Goal: Check status: Check status

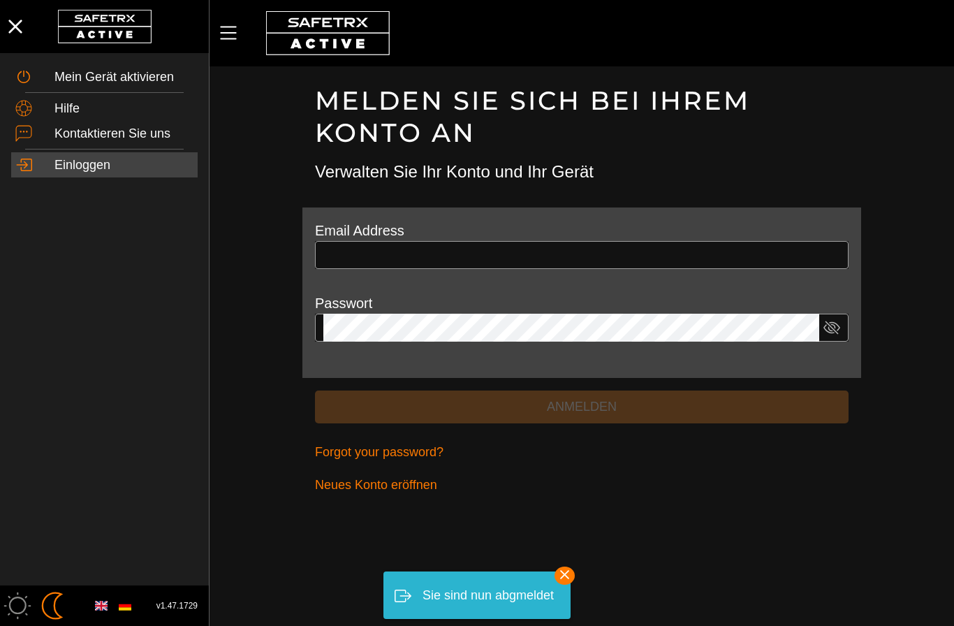
click at [474, 597] on div "Sie sind nun abgmeldet" at bounding box center [488, 595] width 131 height 27
click at [399, 261] on input "text" at bounding box center [581, 255] width 517 height 28
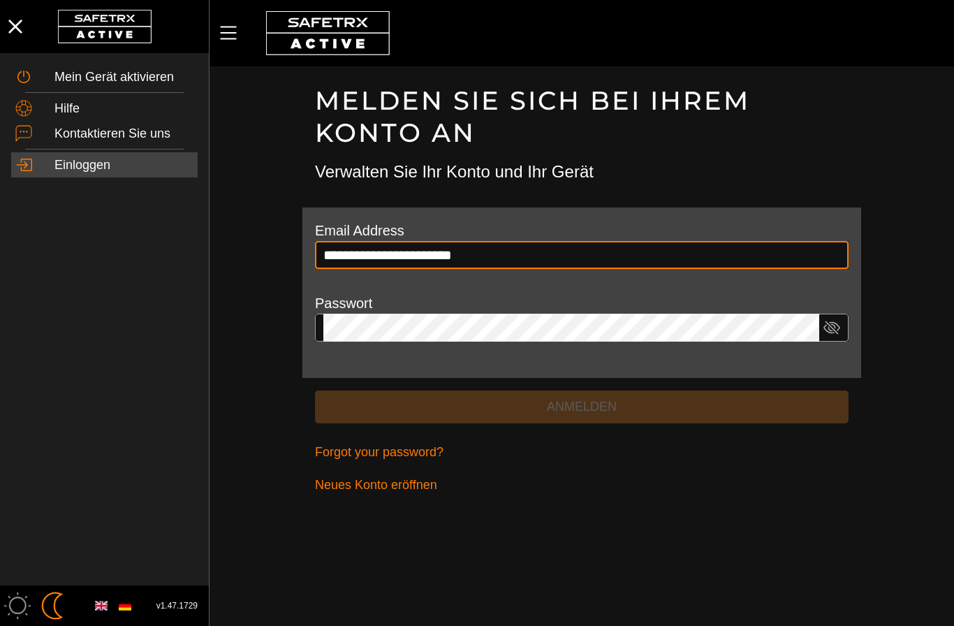
type input "**********"
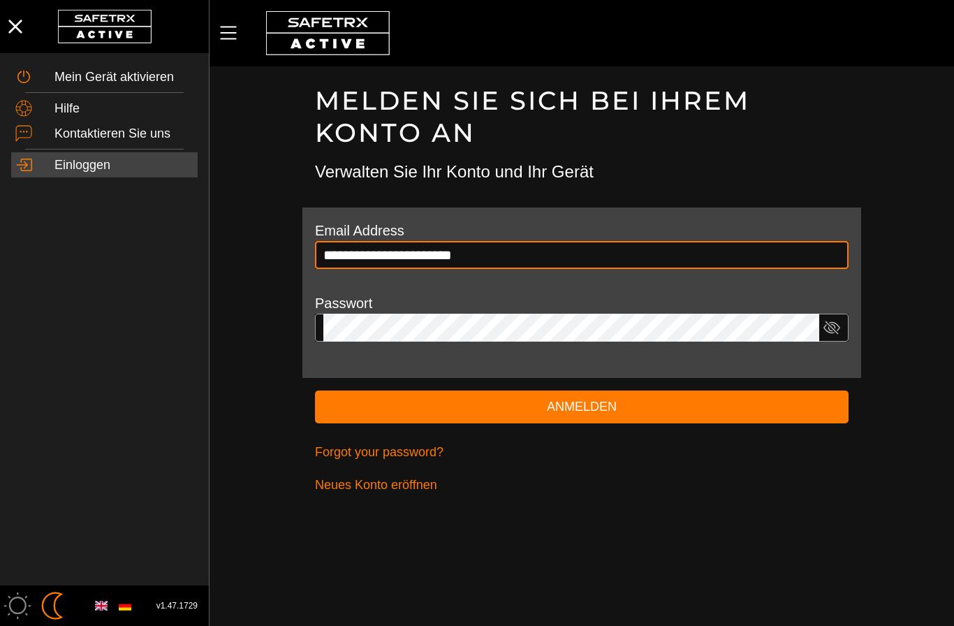
click at [582, 404] on button "Anmelden" at bounding box center [582, 406] width 534 height 33
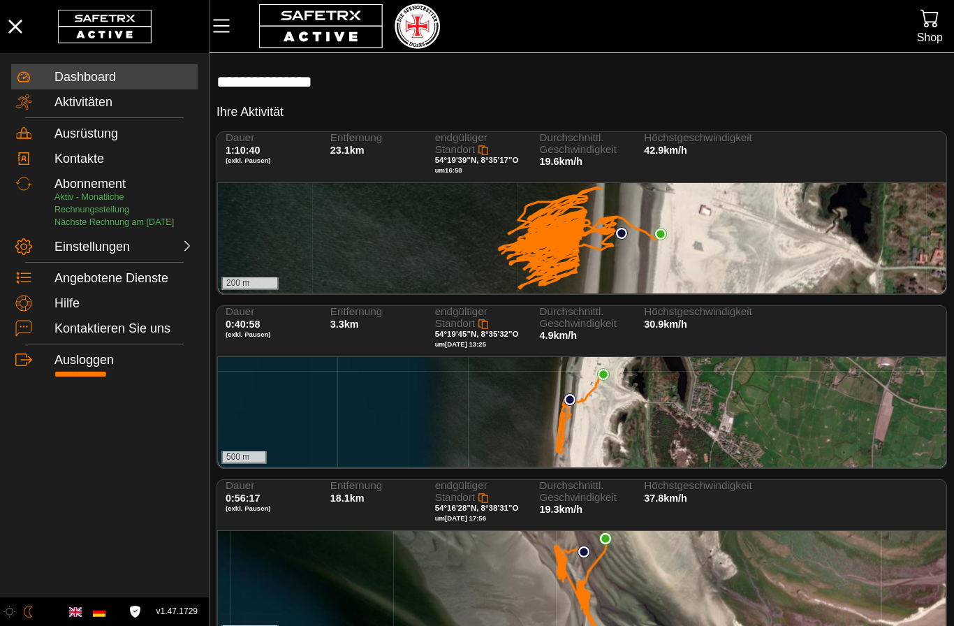
click at [712, 222] on div "200 m" at bounding box center [582, 238] width 728 height 110
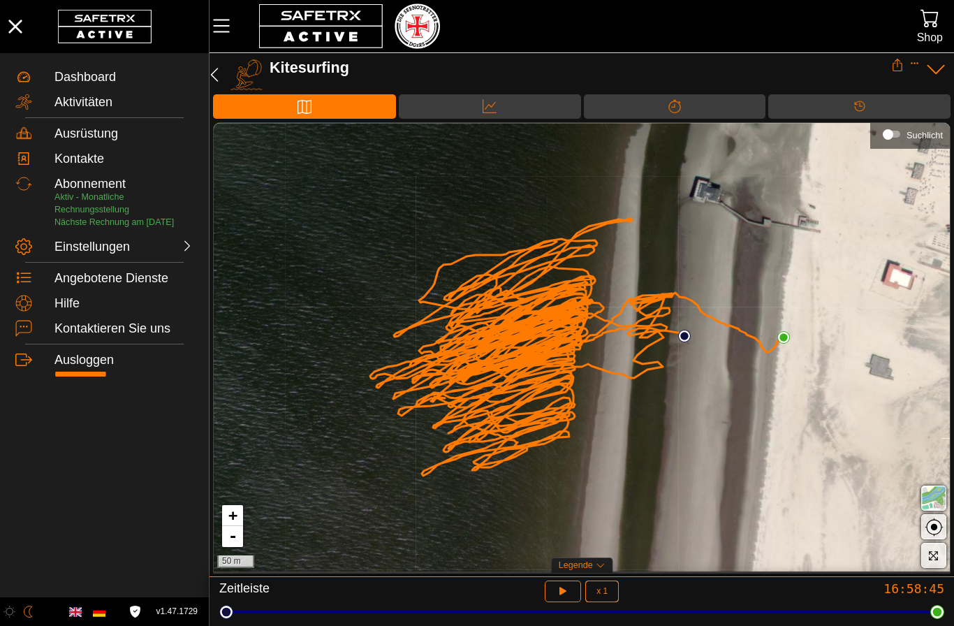
click at [553, 585] on button "button" at bounding box center [563, 591] width 37 height 22
